Goal: Task Accomplishment & Management: Use online tool/utility

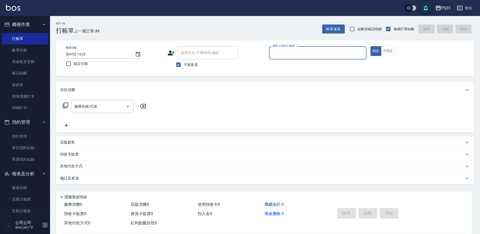
click at [293, 55] on div "服務人員姓名/編號 服務人員姓名/編號" at bounding box center [318, 52] width 98 height 13
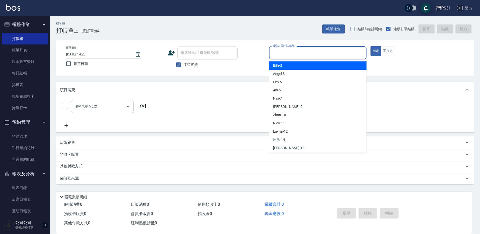
click at [296, 54] on input "服務人員姓名/編號" at bounding box center [317, 53] width 93 height 9
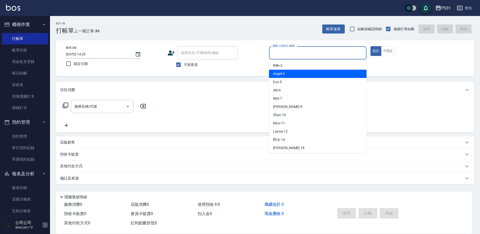
click at [282, 77] on div "[PERSON_NAME] -3" at bounding box center [318, 74] width 98 height 8
type input "[PERSON_NAME]-3"
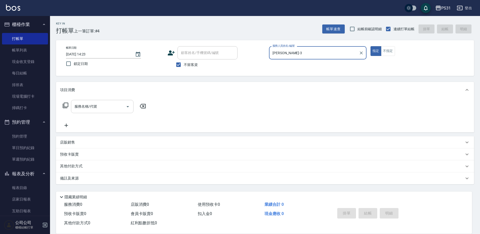
drag, startPoint x: 88, startPoint y: 104, endPoint x: 90, endPoint y: 102, distance: 2.7
click at [90, 102] on input "服務名稱/代號" at bounding box center [98, 106] width 51 height 9
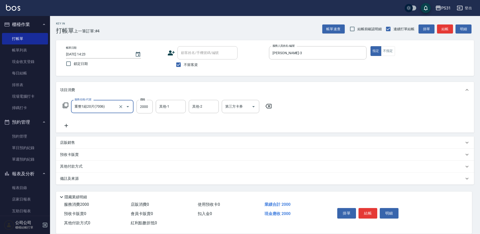
type input "重整1組20片(7006)"
type input "3499"
type input "2"
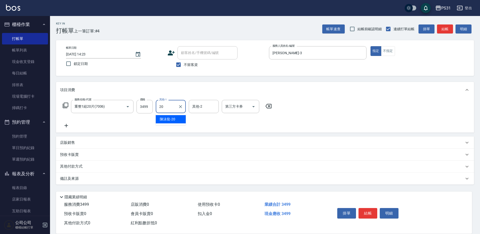
type input "陳泳龍-20"
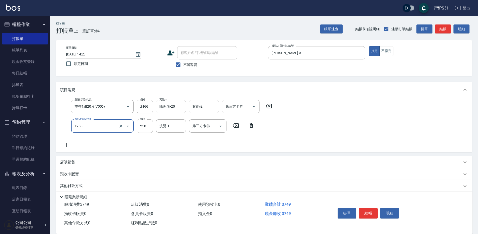
type input "一般洗+精油250(1250)"
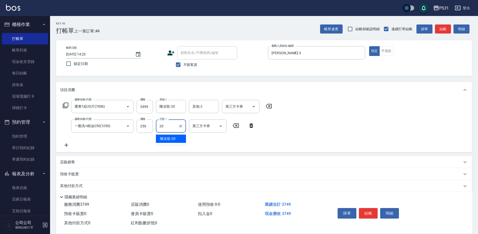
type input "陳泳龍-20"
click at [148, 108] on input "3499" at bounding box center [145, 107] width 16 height 14
click at [146, 107] on input "3499" at bounding box center [145, 107] width 16 height 14
type input "3449"
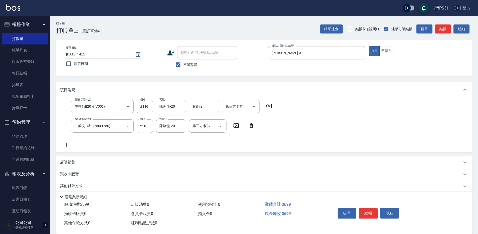
click at [354, 127] on div "服務名稱/代號 重整1組20片(7006) 服務名稱/代號 價格 3449 價格 其他-1 [PERSON_NAME]-20 其他-1 其他-2 其他-2 第…" at bounding box center [264, 125] width 416 height 54
click at [71, 186] on p "其他付款方式" at bounding box center [72, 187] width 25 height 6
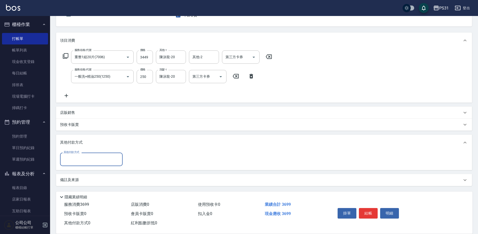
click at [75, 150] on div "其他付款方式" at bounding box center [264, 143] width 416 height 16
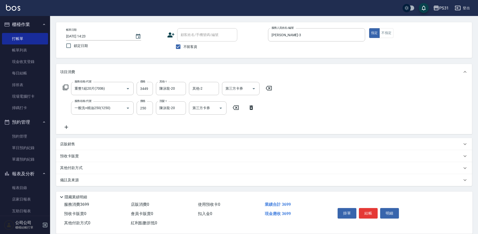
scroll to position [18, 0]
click at [70, 170] on p "其他付款方式" at bounding box center [72, 169] width 25 height 6
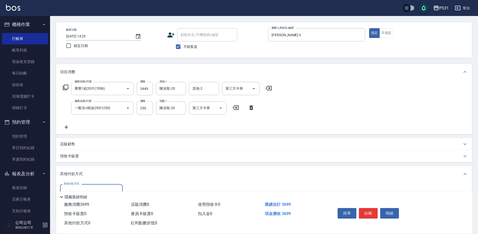
scroll to position [0, 0]
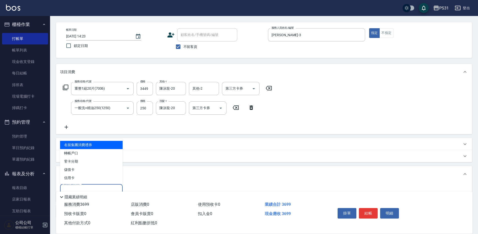
click at [73, 189] on input "其他付款方式" at bounding box center [91, 191] width 58 height 9
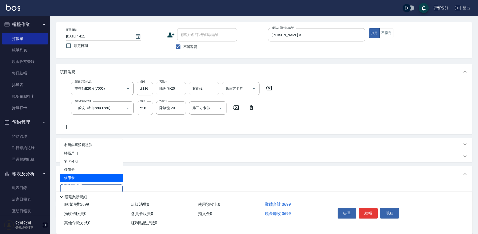
click at [74, 178] on span "信用卡" at bounding box center [91, 178] width 63 height 8
type input "信用卡"
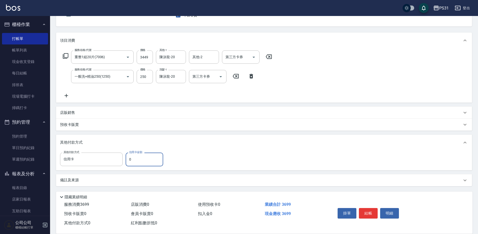
scroll to position [50, 0]
click at [147, 159] on input "0" at bounding box center [145, 160] width 38 height 14
type input "3699"
click at [369, 211] on button "結帳" at bounding box center [368, 213] width 19 height 11
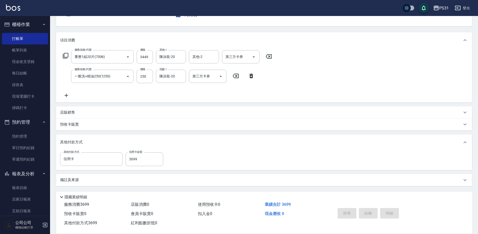
type input "[DATE] 15:11"
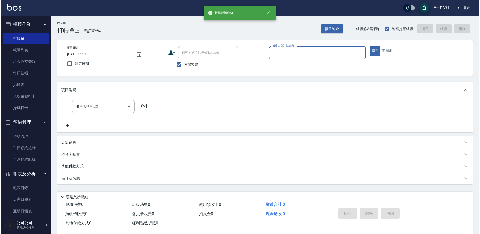
scroll to position [0, 0]
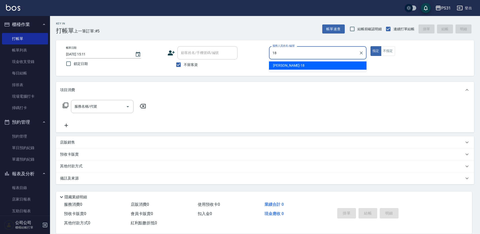
type input "[PERSON_NAME]-18"
type button "true"
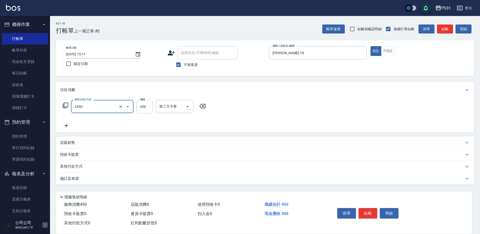
type input "洗剪450(2450)"
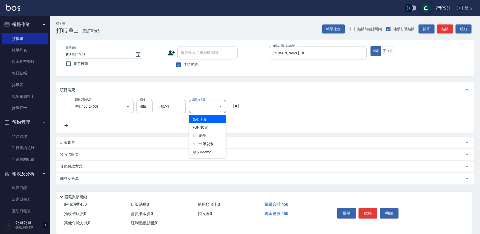
type input "舊有卡券"
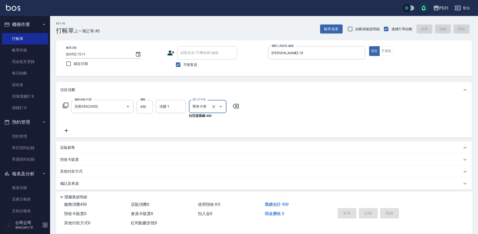
type input "[DATE] 15:12"
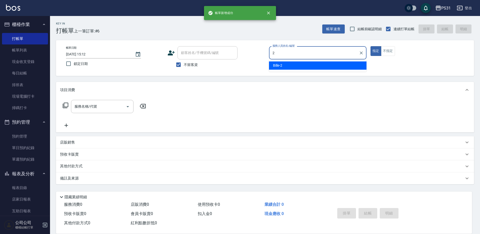
type input "Bille-2"
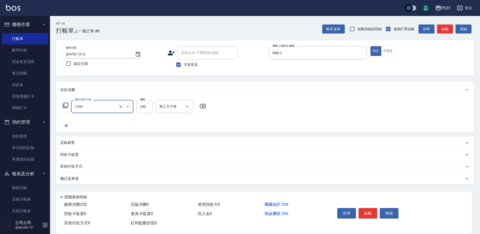
type input "一般洗+精油250(1250)"
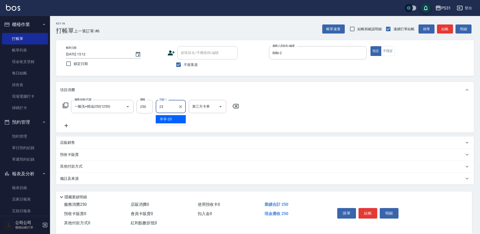
type input "羊羊-23"
